Goal: Task Accomplishment & Management: Use online tool/utility

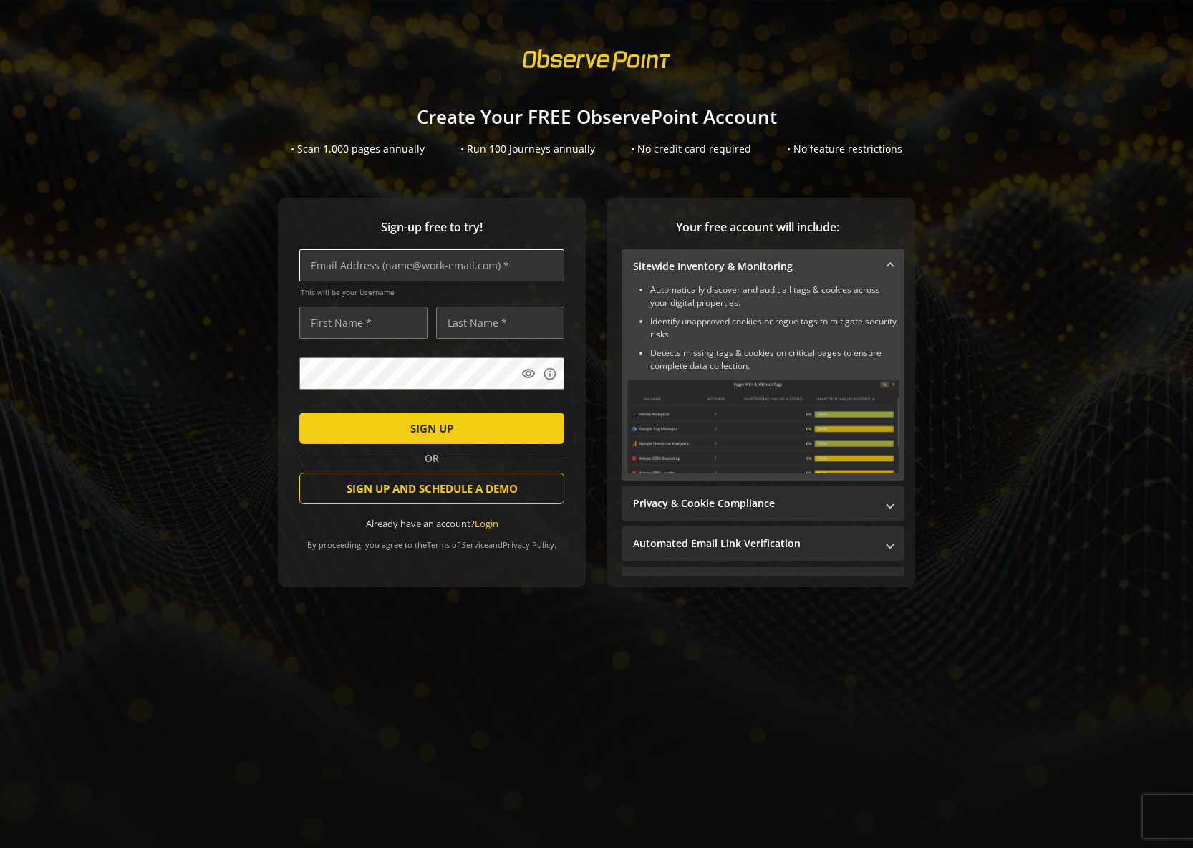
click at [342, 264] on input "text" at bounding box center [431, 265] width 265 height 32
click at [357, 267] on input "text" at bounding box center [431, 265] width 265 height 32
click at [344, 268] on input "text" at bounding box center [431, 265] width 265 height 32
type input "[PERSON_NAME][EMAIL_ADDRESS][PERSON_NAME][PERSON_NAME][DOMAIN_NAME]"
type input "[PERSON_NAME]"
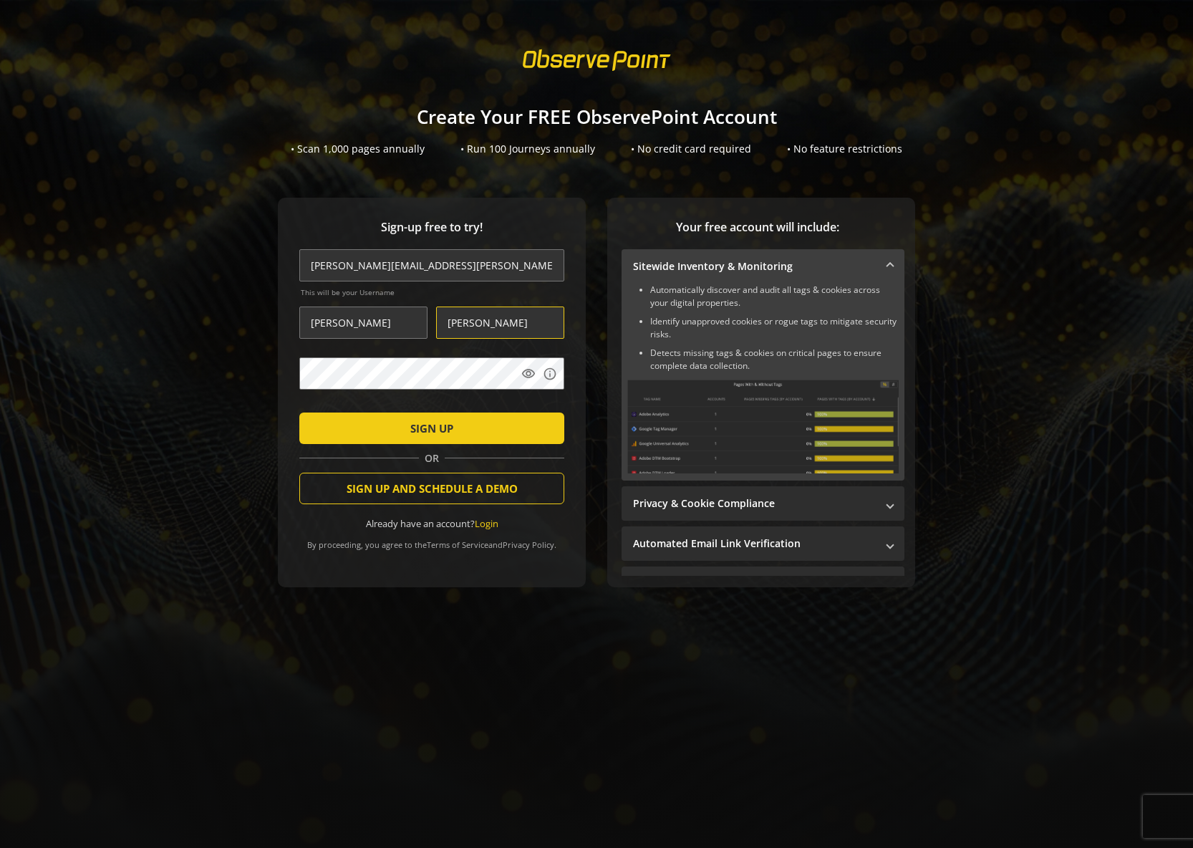
type input "[PERSON_NAME]"
drag, startPoint x: 425, startPoint y: 266, endPoint x: 352, endPoint y: 265, distance: 73.1
click at [352, 265] on input "[PERSON_NAME][EMAIL_ADDRESS][PERSON_NAME][PERSON_NAME][DOMAIN_NAME]" at bounding box center [431, 265] width 265 height 32
type input "[PERSON_NAME][EMAIL_ADDRESS][PERSON_NAME][DOMAIN_NAME]"
click at [352, 330] on input "[PERSON_NAME]" at bounding box center [363, 323] width 128 height 32
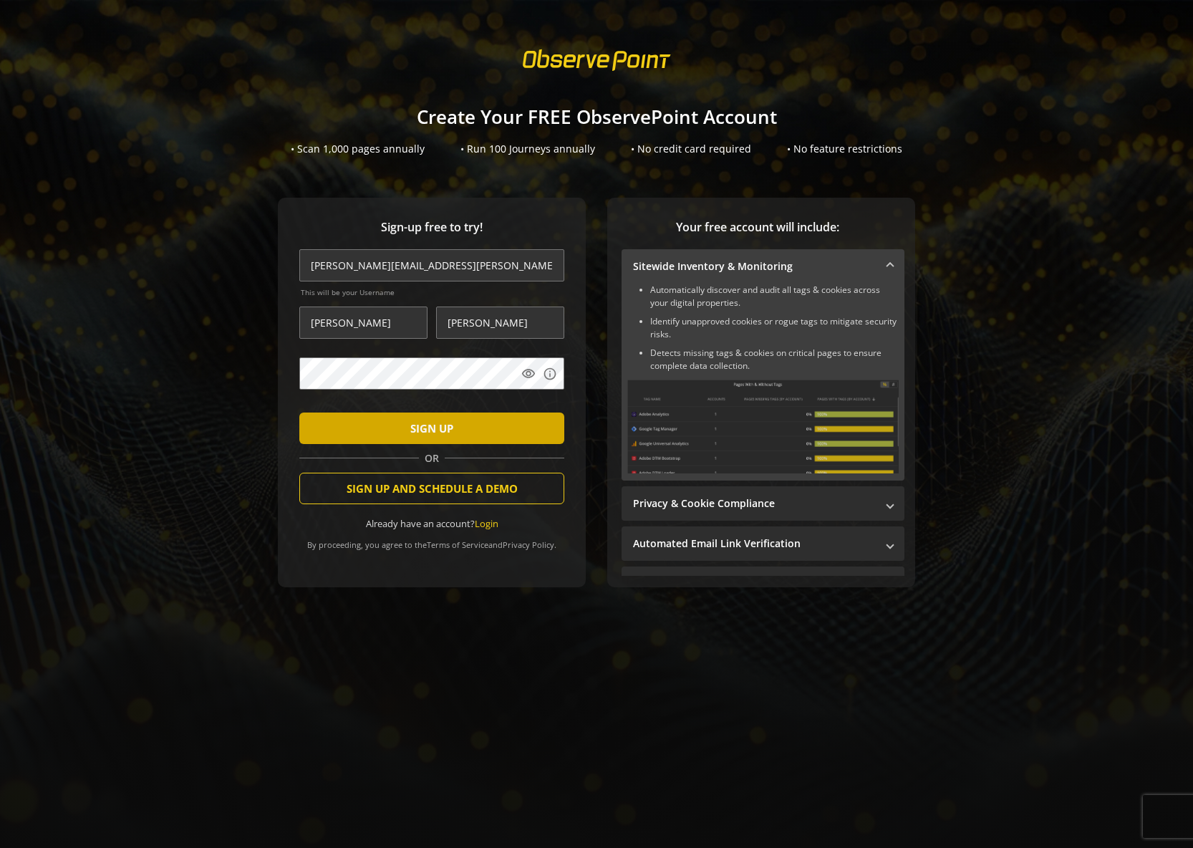
click at [392, 435] on span "submit" at bounding box center [431, 428] width 265 height 34
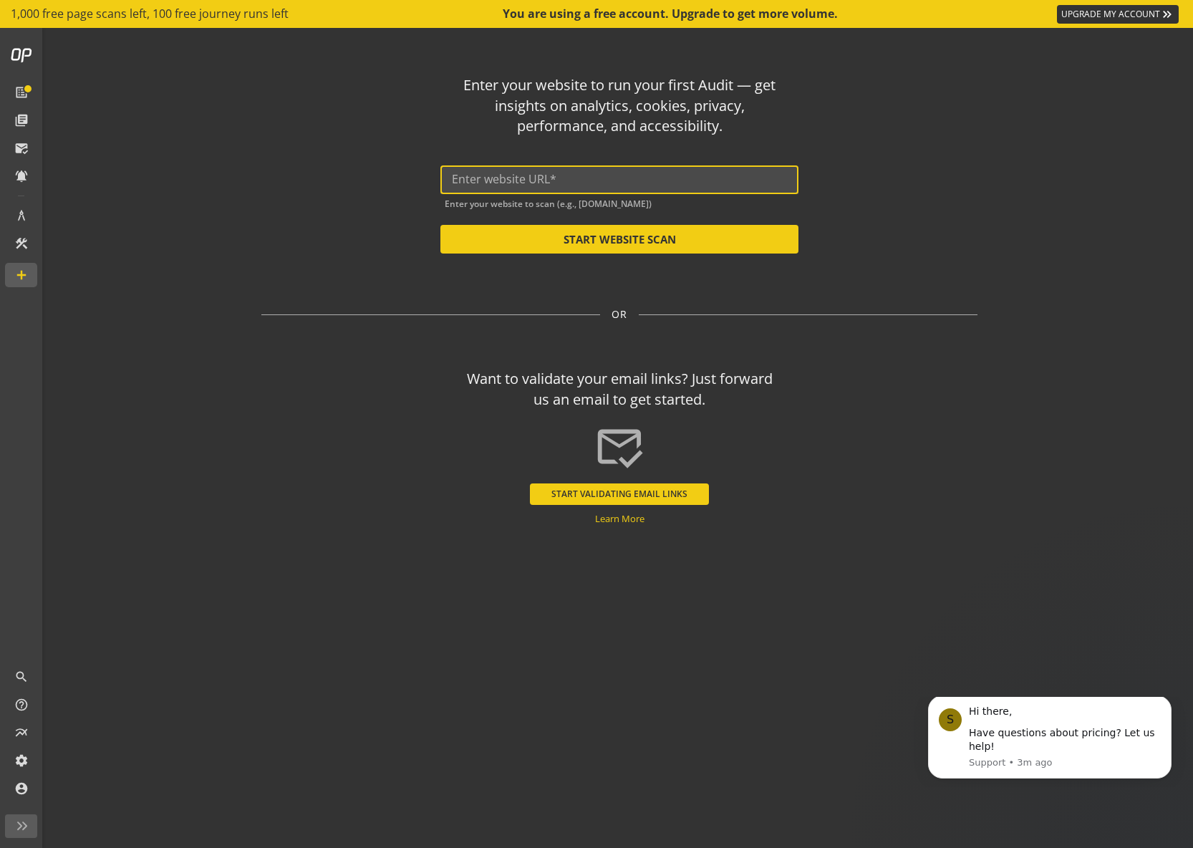
paste input "[URL][DOMAIN_NAME]"
type input "[URL][DOMAIN_NAME]"
click at [627, 240] on button "START WEBSITE SCAN" at bounding box center [619, 239] width 358 height 29
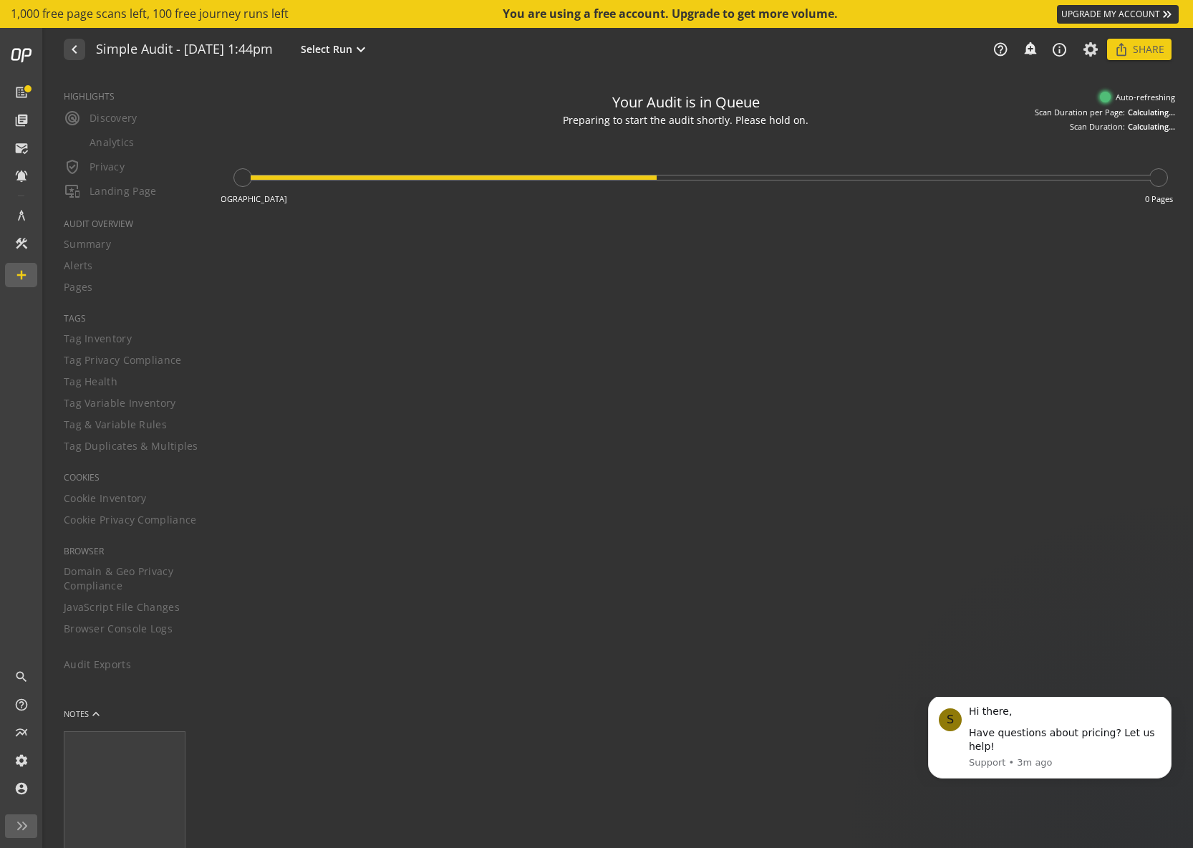
type textarea "Notes can include: -a description of what this audit is validating -changes in …"
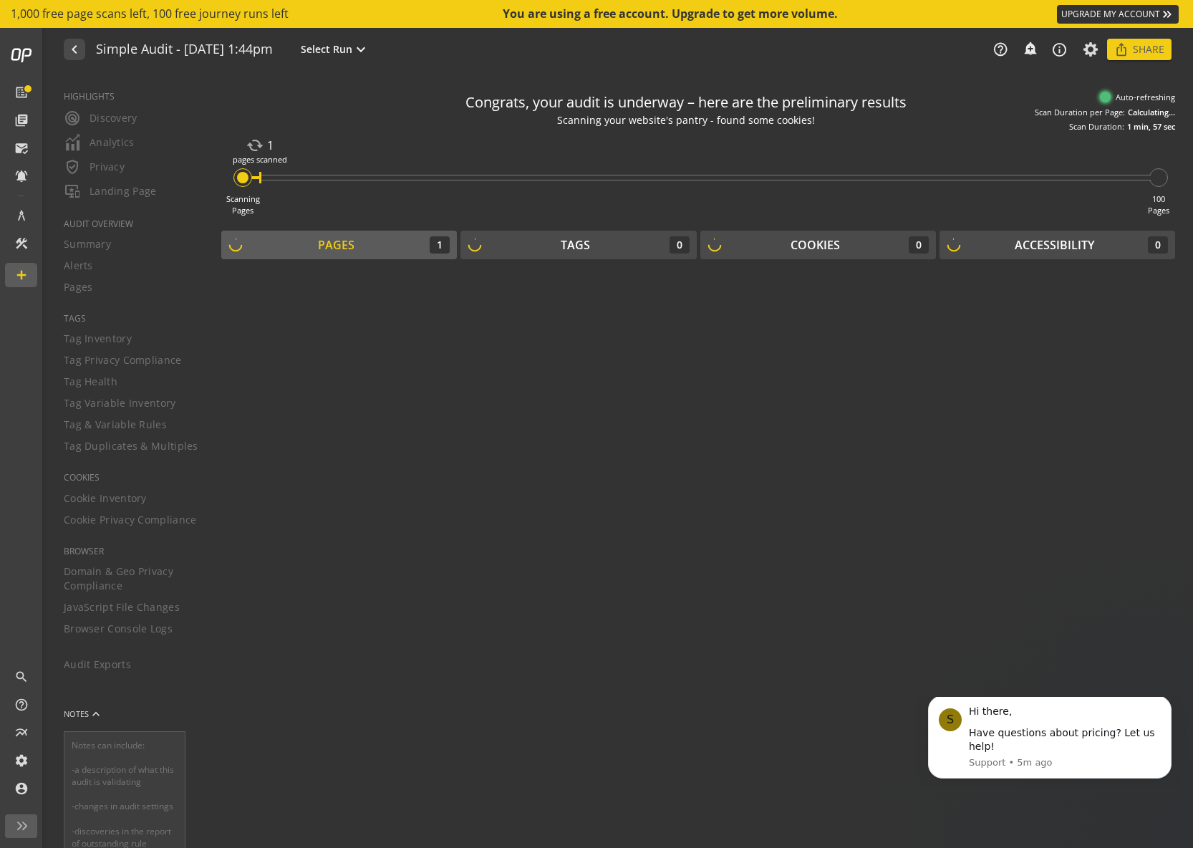
click at [1145, 625] on audit-live-results-pages at bounding box center [698, 553] width 954 height 567
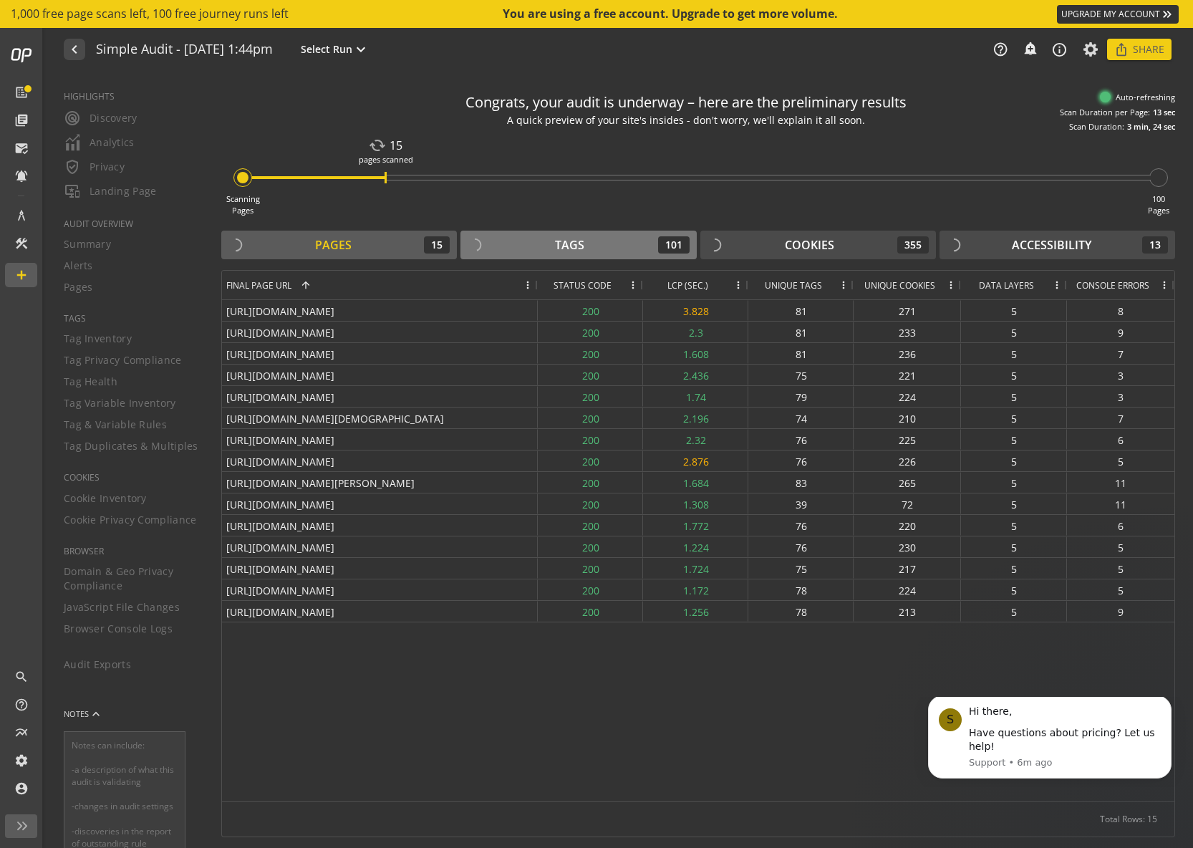
click at [603, 242] on div "Tags 101" at bounding box center [578, 244] width 221 height 17
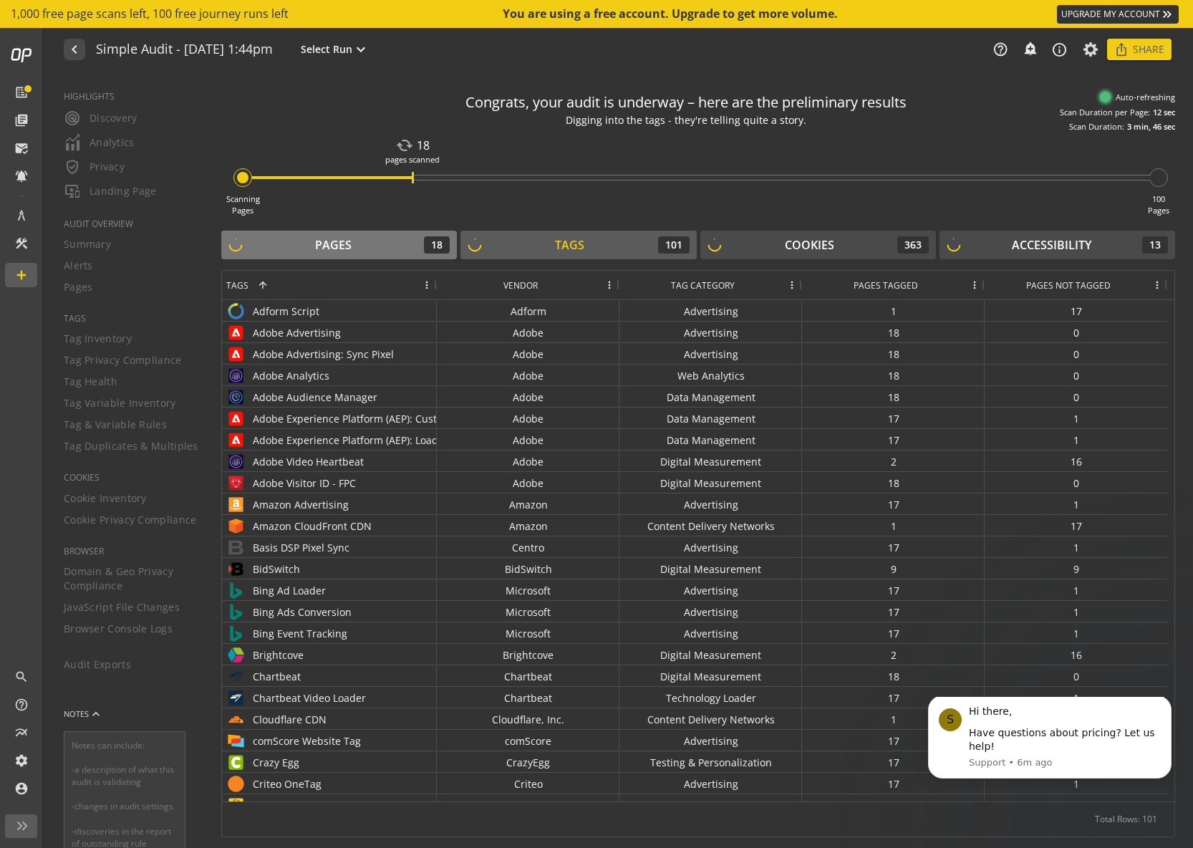
click at [314, 244] on div "Pages 18" at bounding box center [338, 244] width 221 height 17
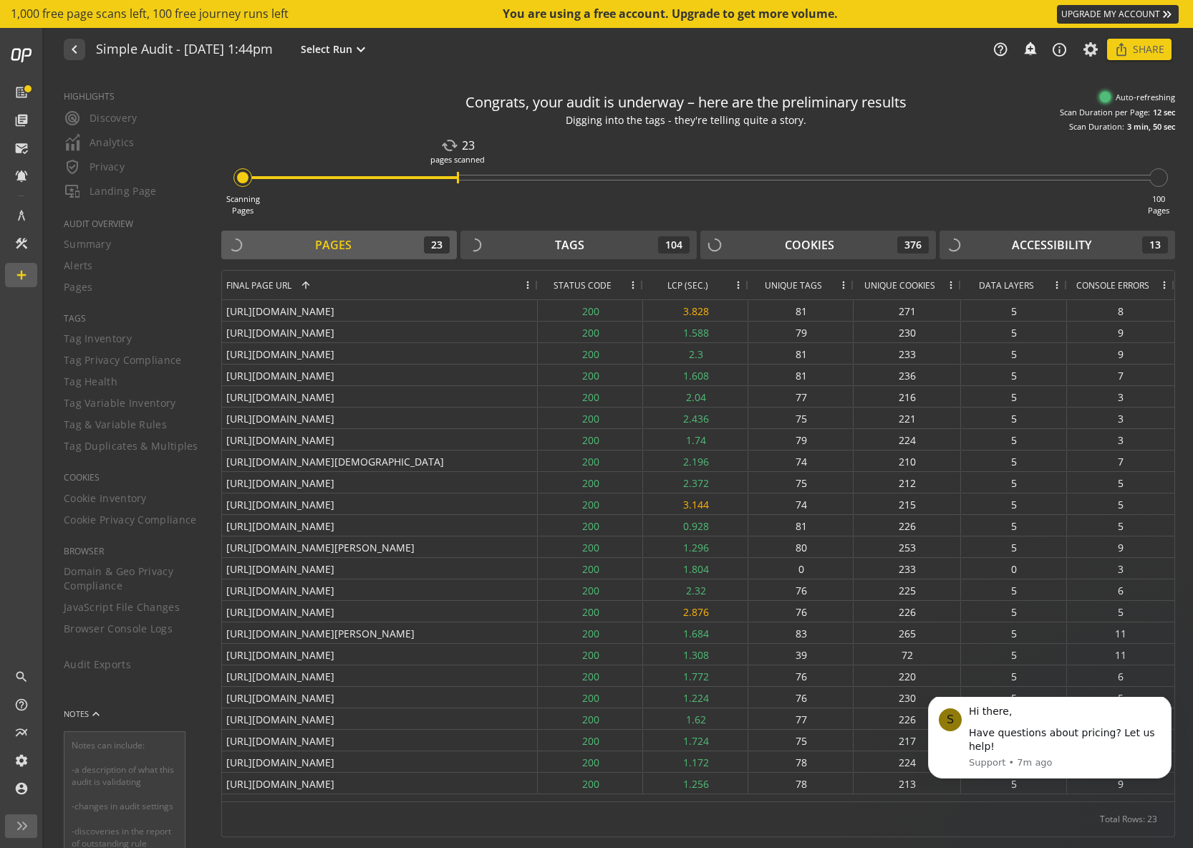
click at [670, 283] on span "LCP (SEC.)" at bounding box center [688, 285] width 41 height 12
click at [670, 283] on span "LCP (SEC.)" at bounding box center [678, 285] width 41 height 12
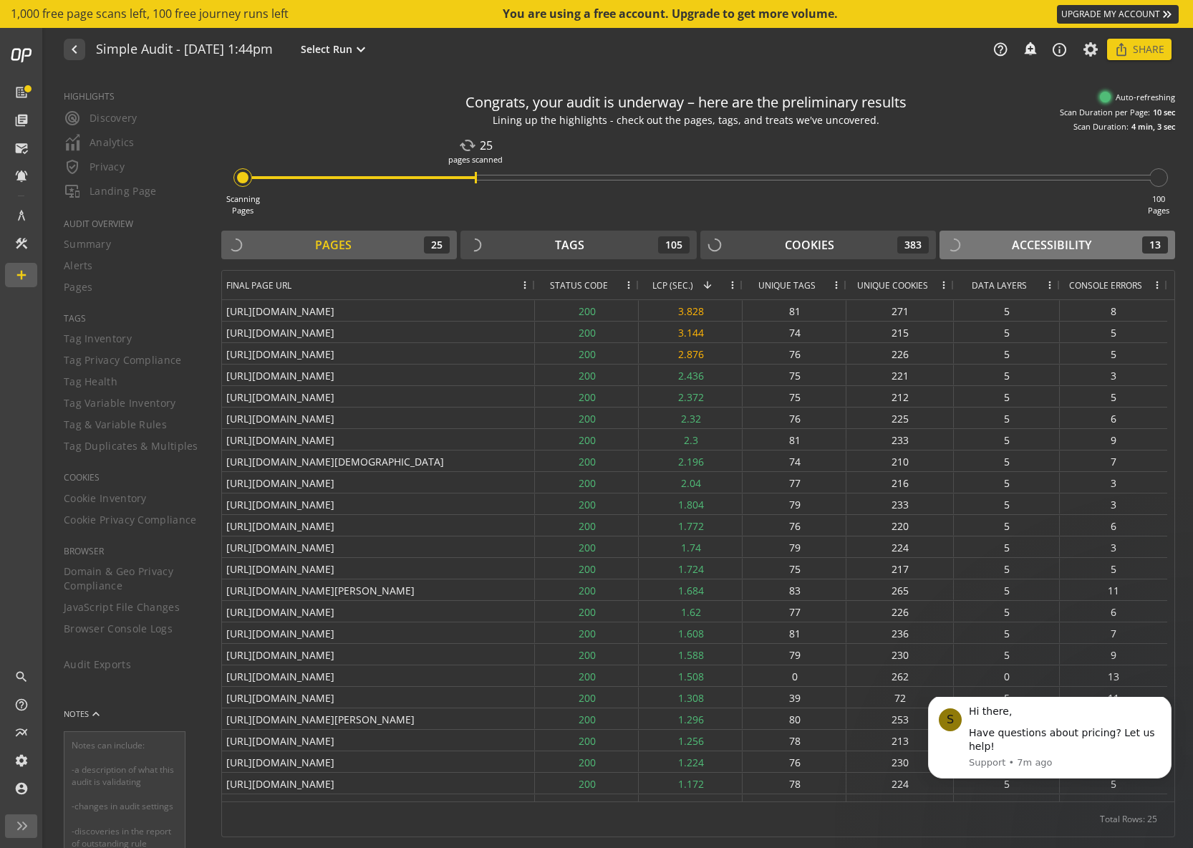
click at [1002, 246] on div "Accessibility 13" at bounding box center [1057, 244] width 221 height 17
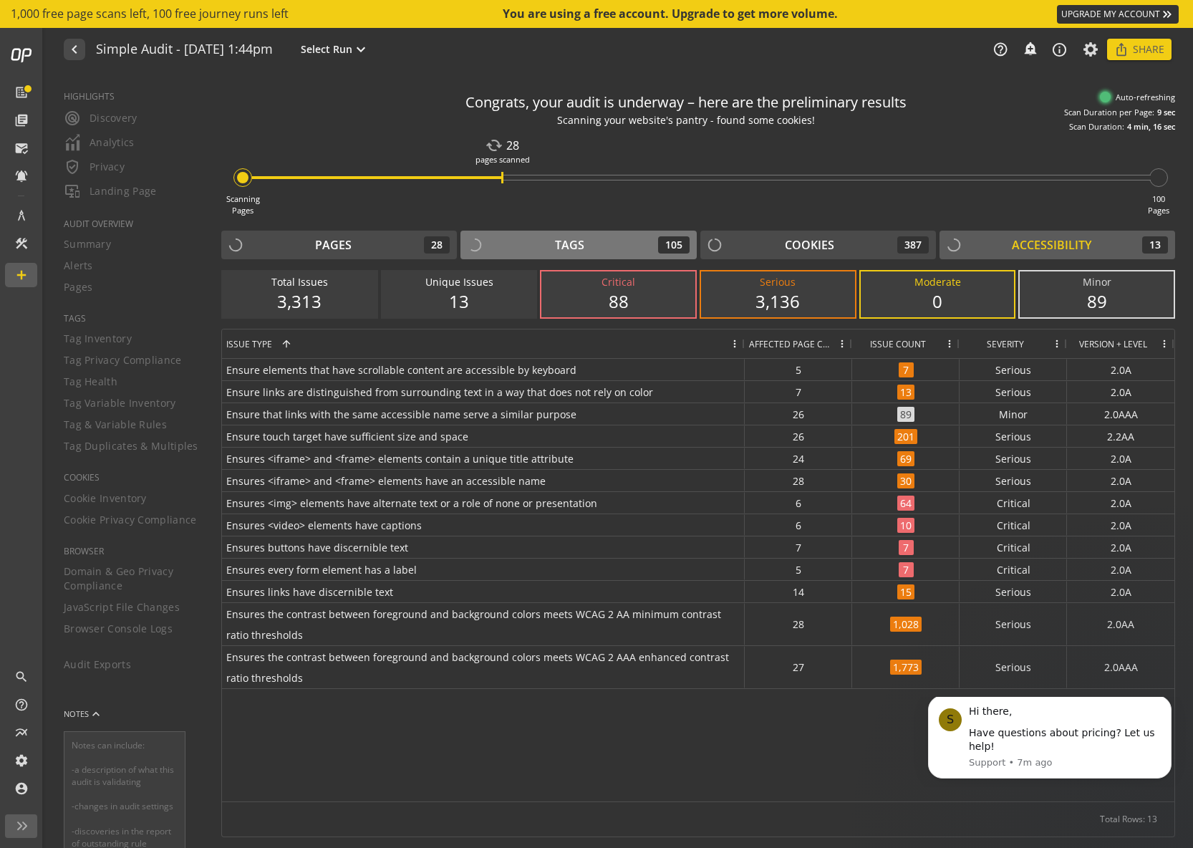
click at [582, 243] on div "Tags" at bounding box center [569, 245] width 29 height 16
